Goal: Information Seeking & Learning: Find specific fact

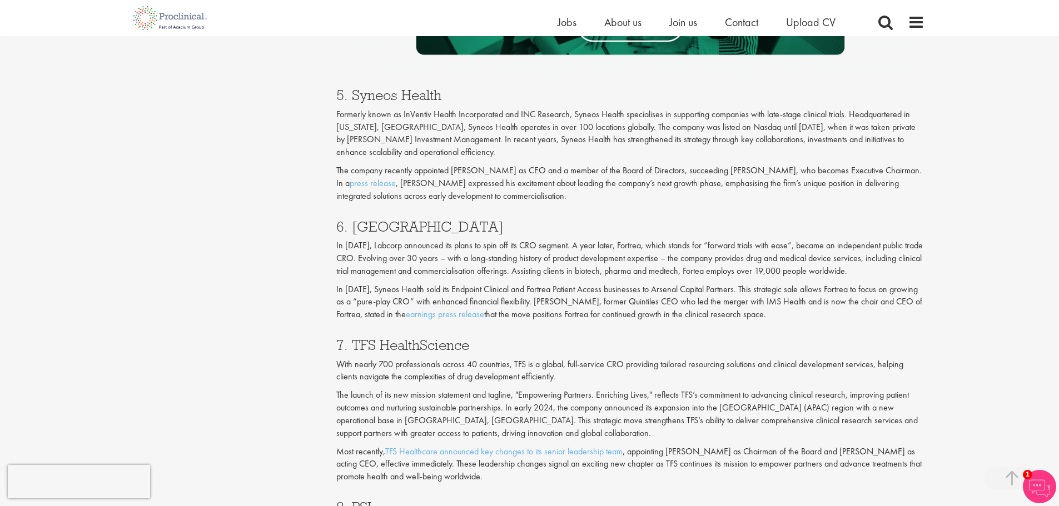
scroll to position [1890, 0]
click at [381, 232] on h3 "6. [GEOGRAPHIC_DATA]" at bounding box center [630, 226] width 588 height 14
copy h3 "Fortrea"
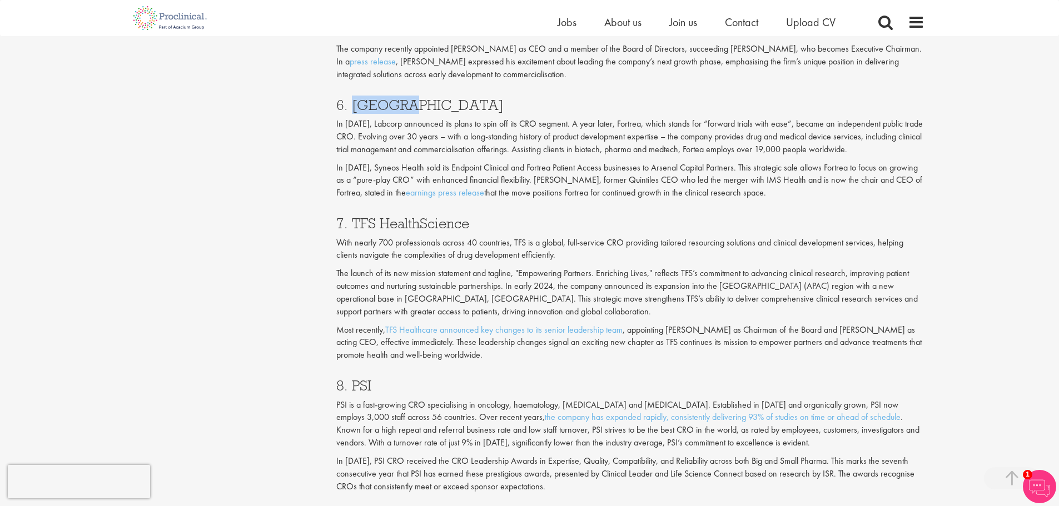
scroll to position [2056, 0]
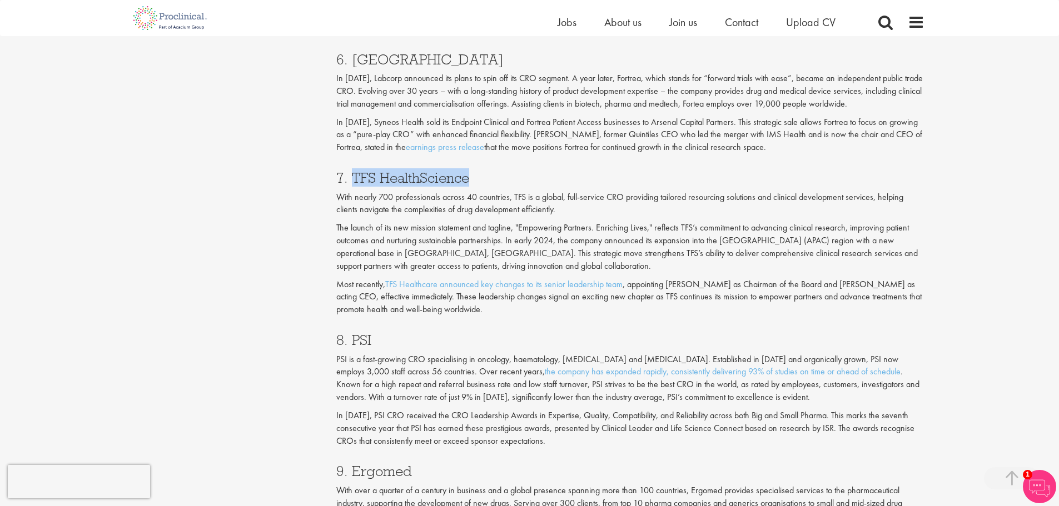
drag, startPoint x: 487, startPoint y: 174, endPoint x: 352, endPoint y: 179, distance: 135.2
click at [352, 179] on h3 "7. TFS HealthScience" at bounding box center [630, 178] width 588 height 14
copy h3 "TFS HealthScience"
click at [338, 274] on div "7. TFS HealthScience With nearly 700 professionals across 40 countries, TFS is …" at bounding box center [630, 241] width 605 height 162
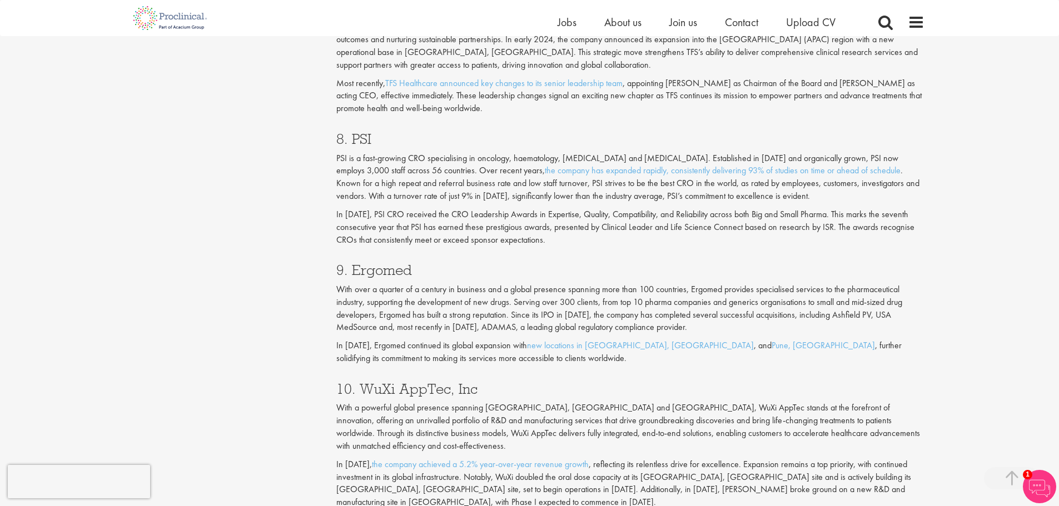
scroll to position [2279, 0]
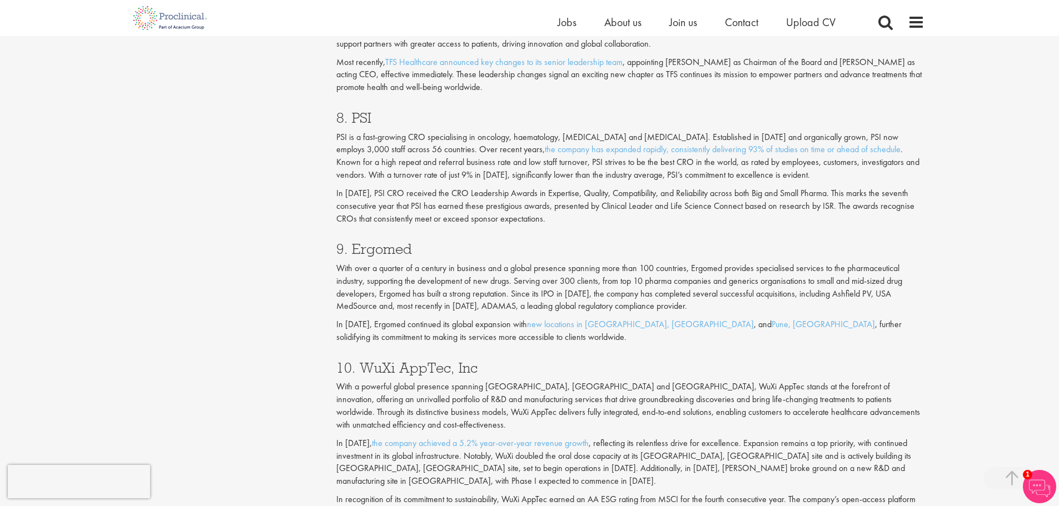
click at [364, 245] on h3 "9. Ergomed" at bounding box center [630, 249] width 588 height 14
copy h3 "Ergomed"
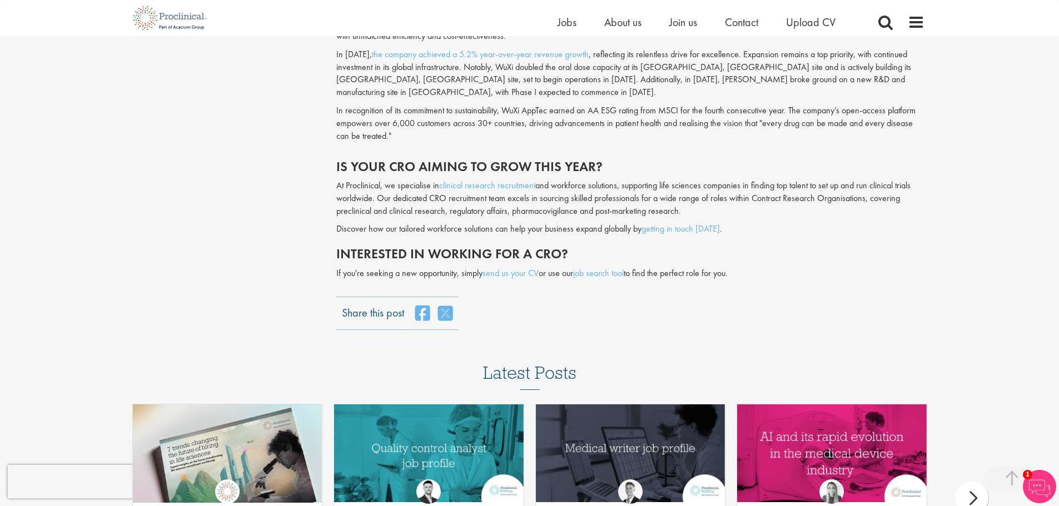
scroll to position [2890, 0]
